Goal: Task Accomplishment & Management: Manage account settings

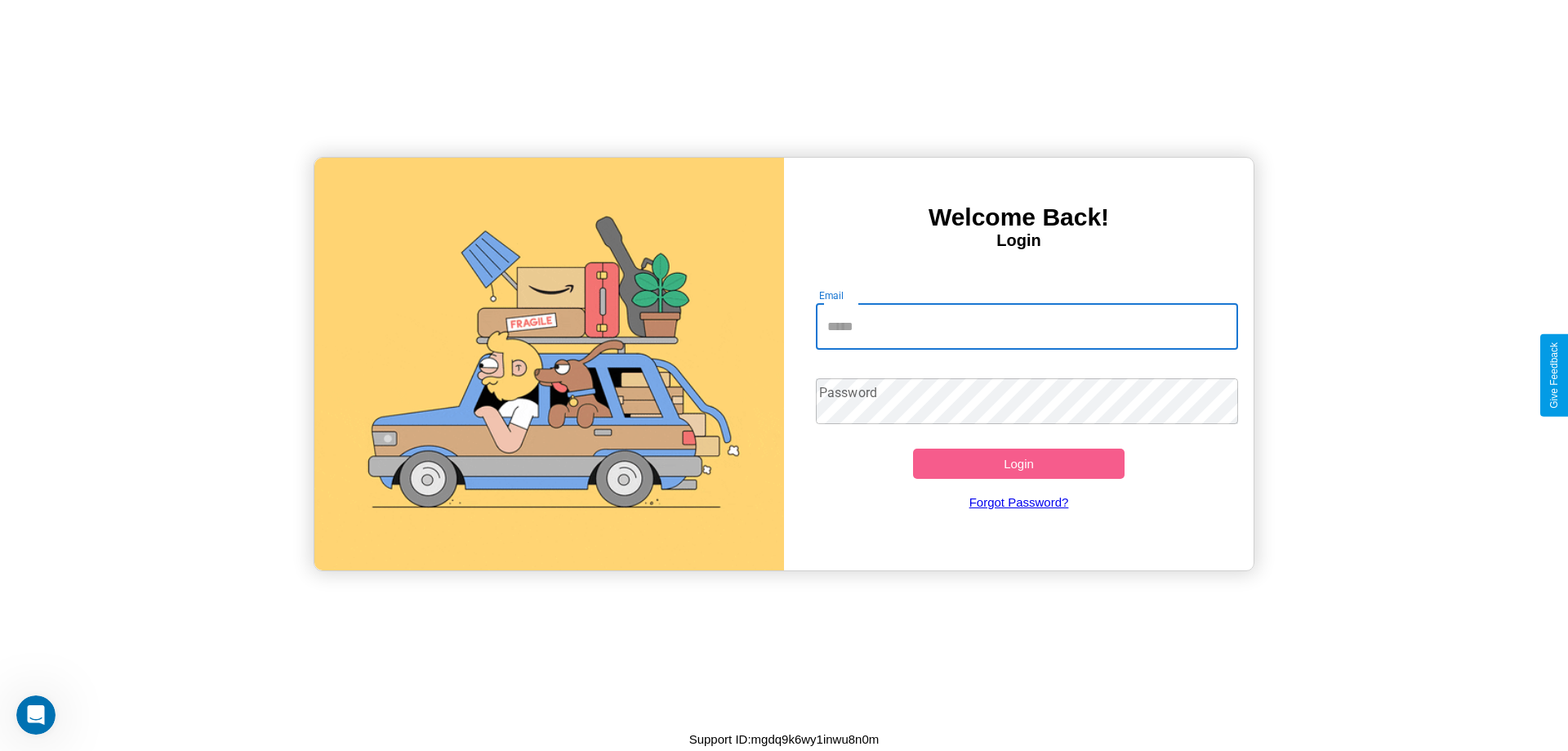
click at [1026, 326] on input "Email" at bounding box center [1027, 326] width 423 height 46
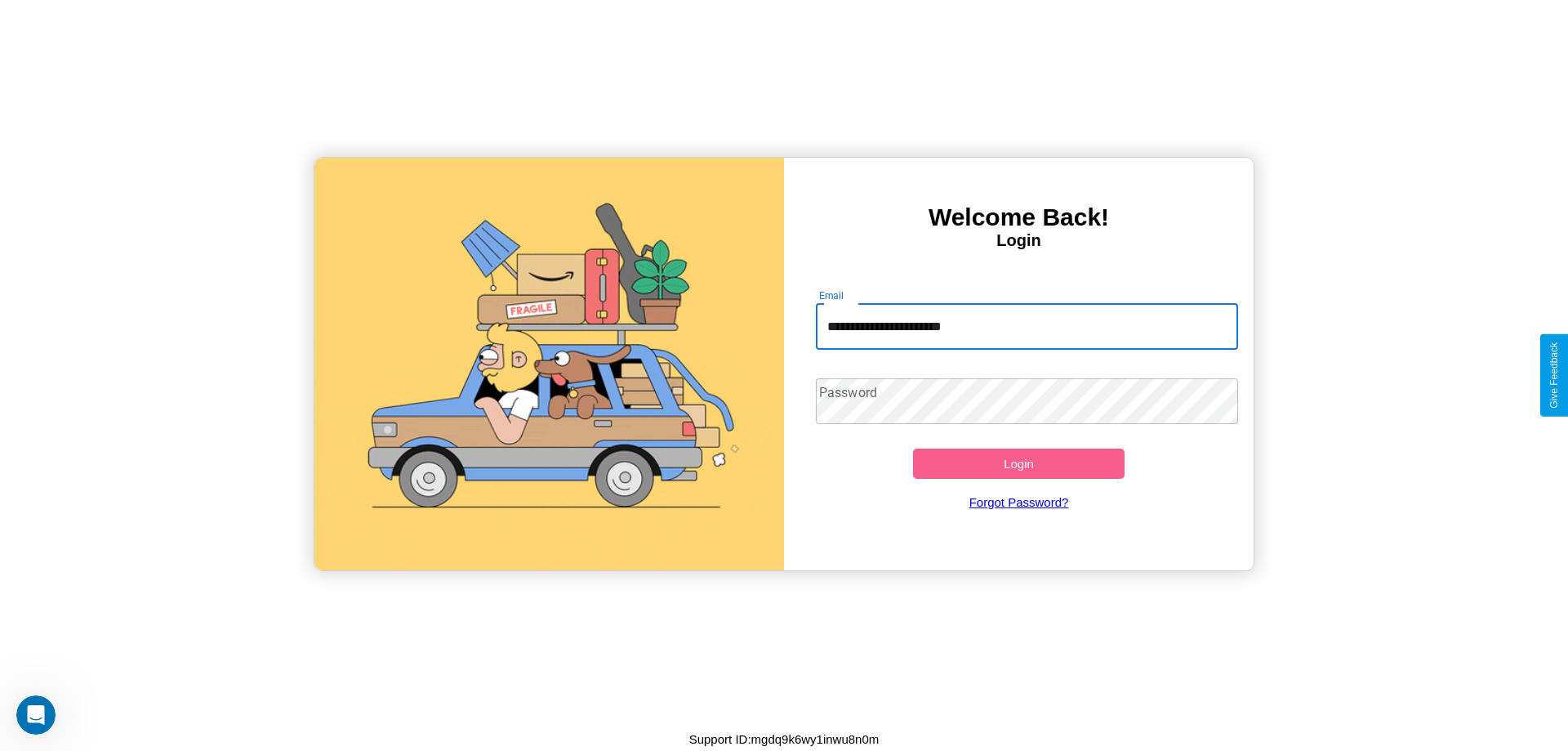
type input "**********"
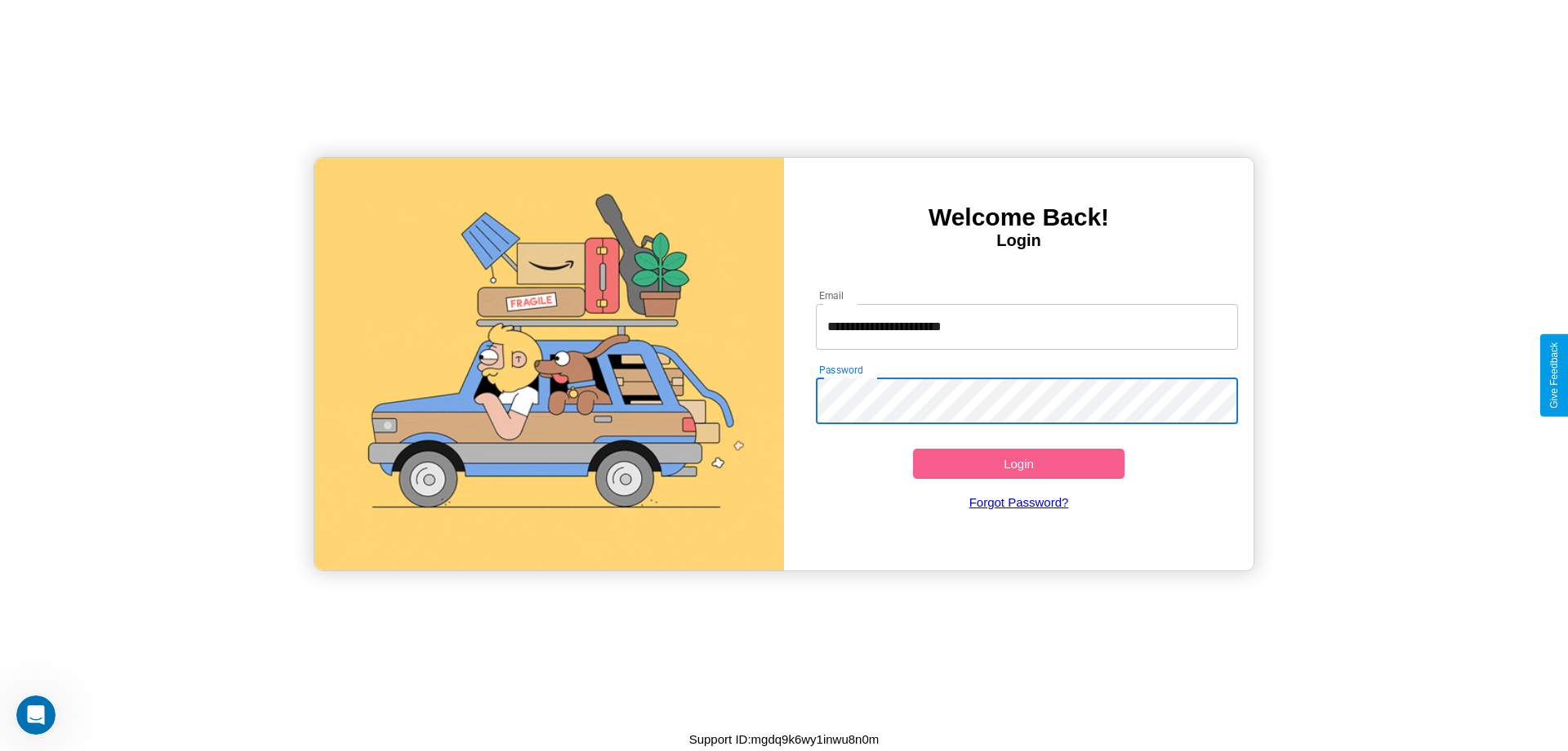
click at [1018, 463] on button "Login" at bounding box center [1018, 464] width 212 height 30
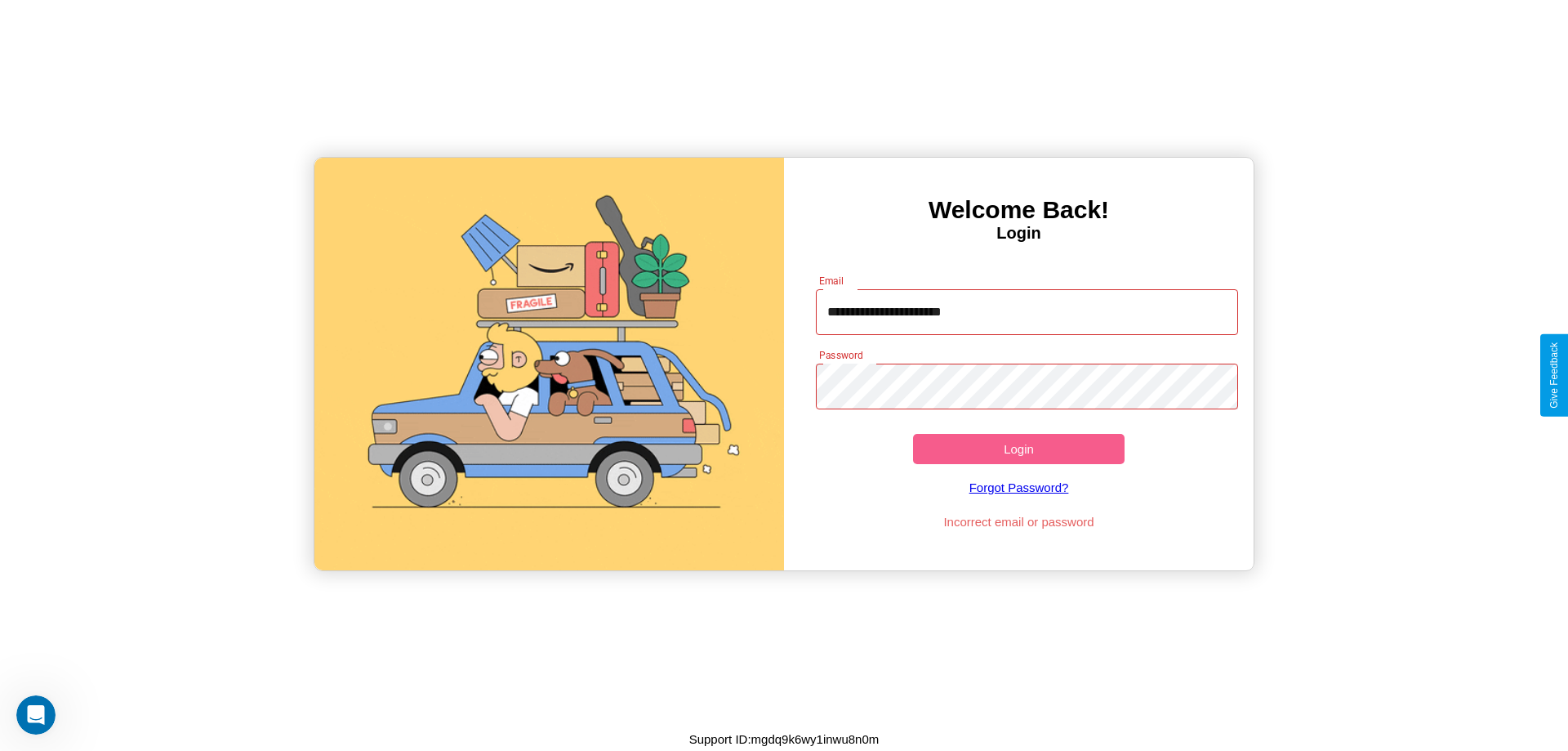
click at [1018, 449] on button "Login" at bounding box center [1018, 449] width 212 height 30
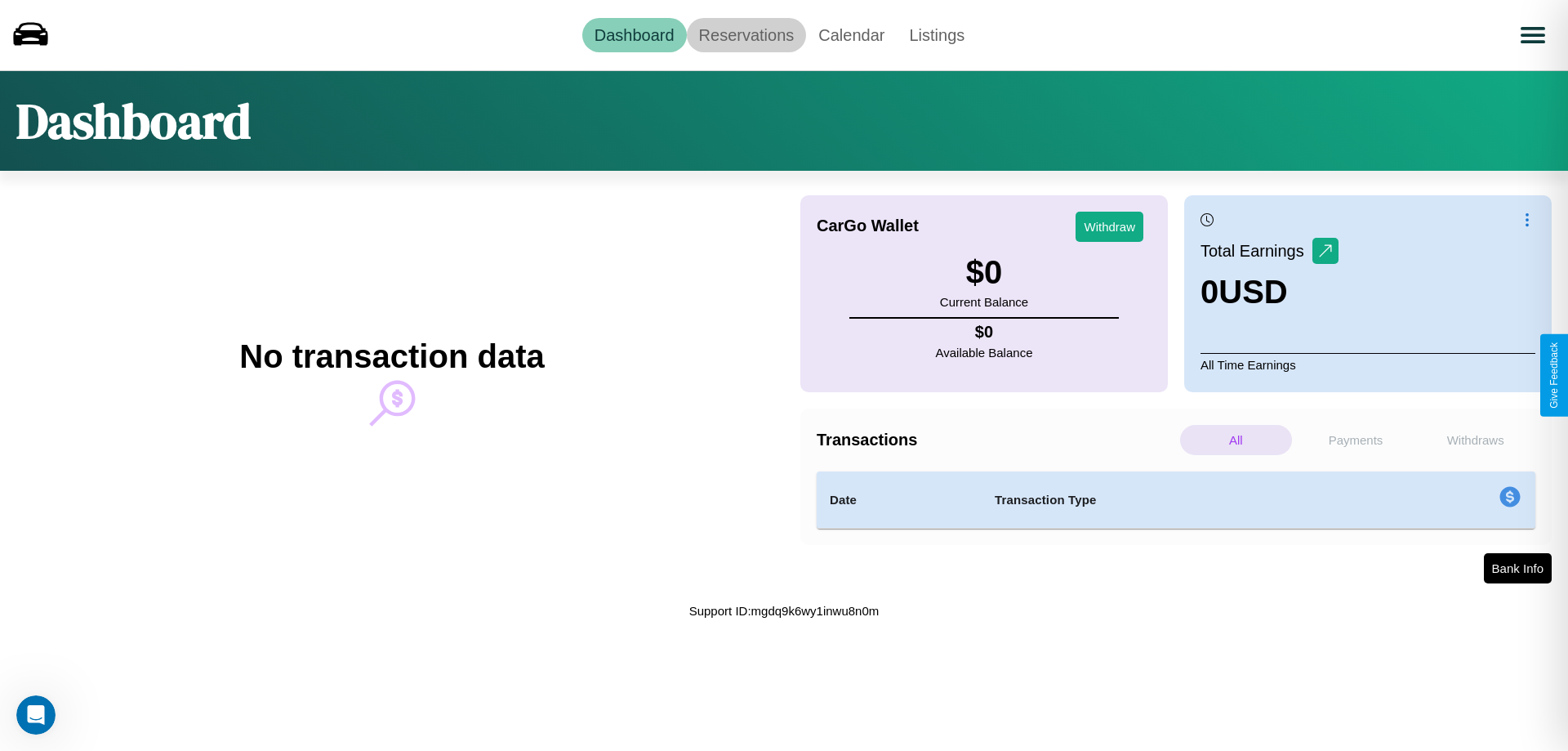
click at [746, 34] on link "Reservations" at bounding box center [746, 35] width 120 height 34
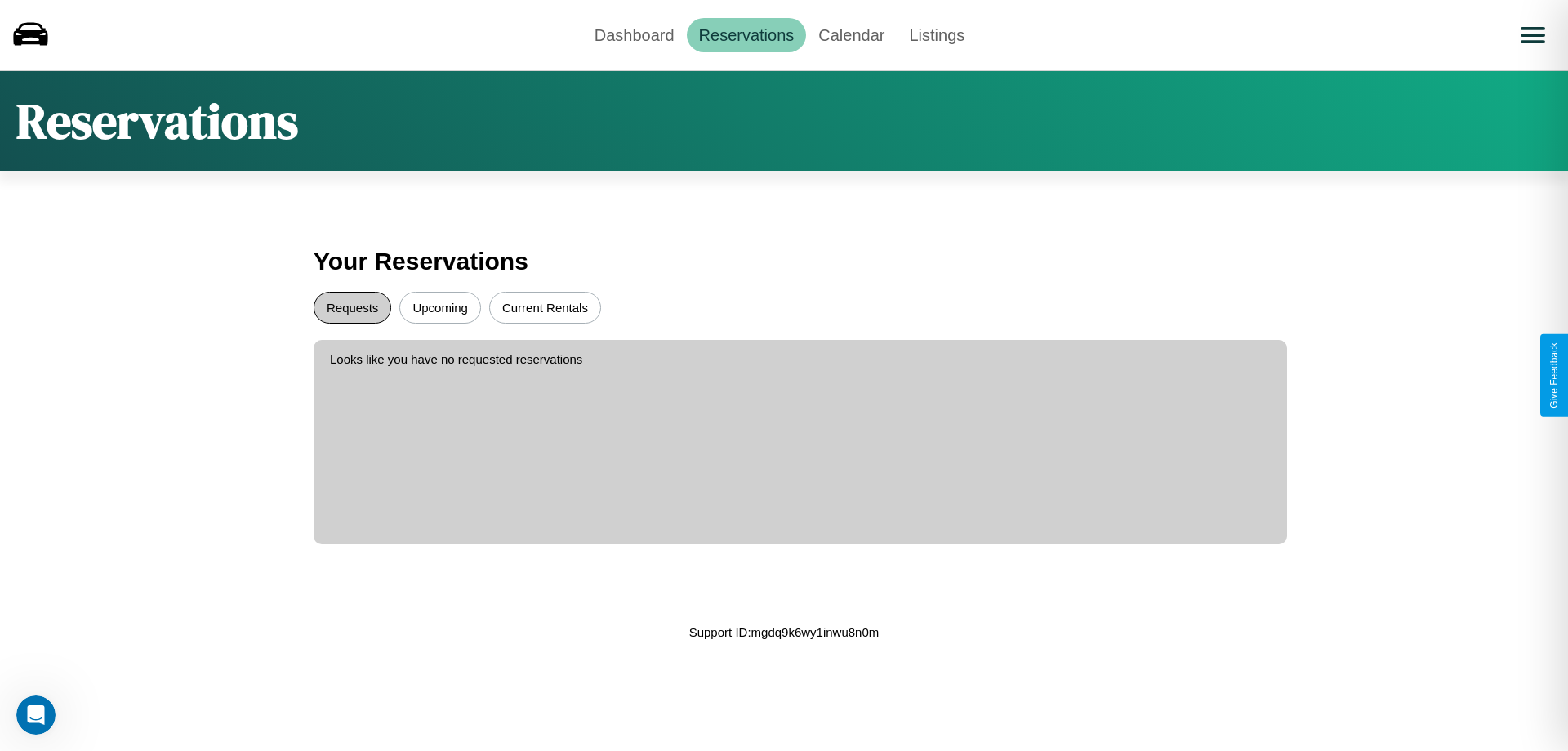
click at [352, 308] on button "Requests" at bounding box center [352, 308] width 78 height 32
click at [440, 308] on button "Upcoming" at bounding box center [440, 308] width 81 height 32
click at [634, 34] on link "Dashboard" at bounding box center [634, 35] width 105 height 34
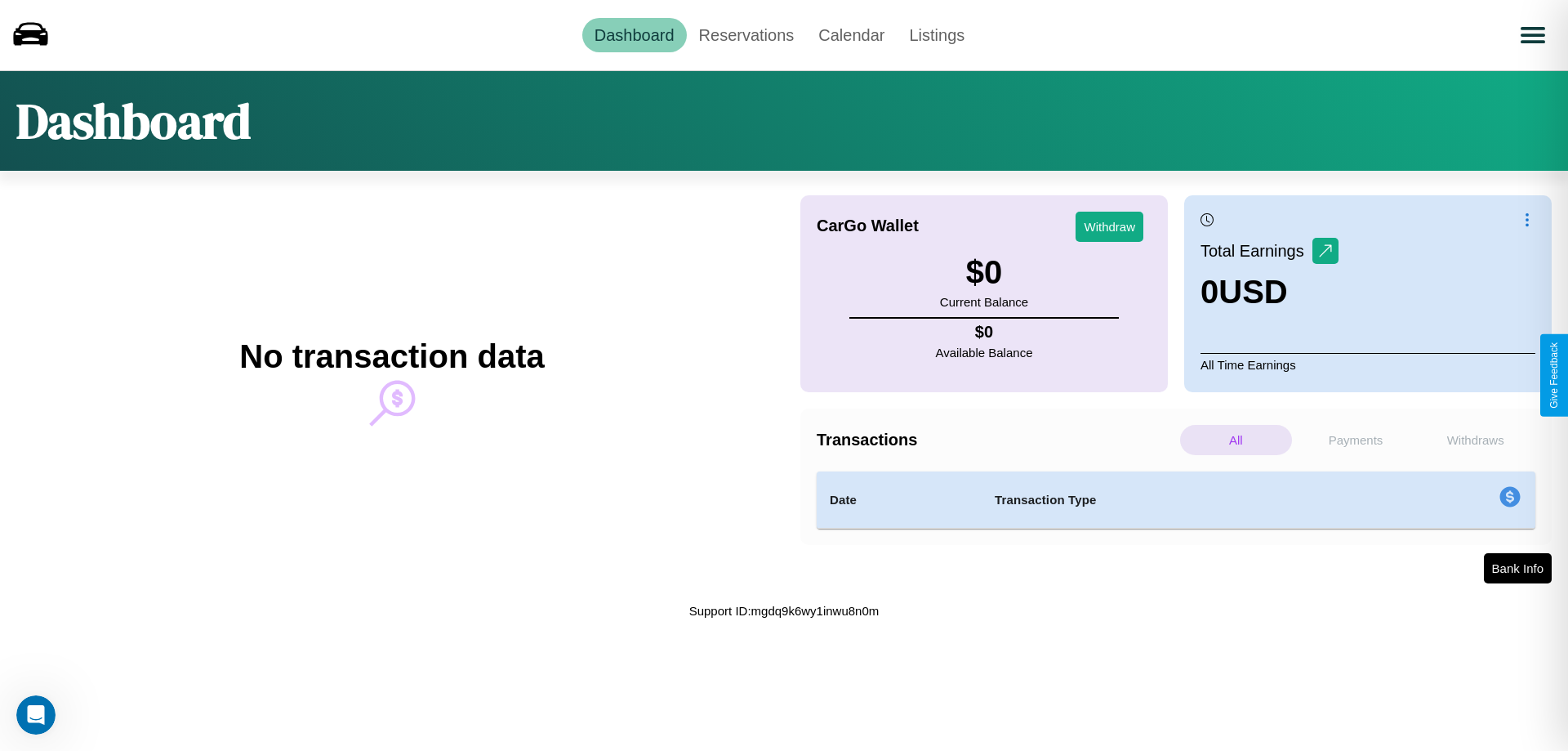
click at [1475, 440] on p "Withdraws" at bounding box center [1475, 440] width 112 height 30
click at [1356, 440] on p "Payments" at bounding box center [1355, 440] width 112 height 30
